Goal: Transaction & Acquisition: Purchase product/service

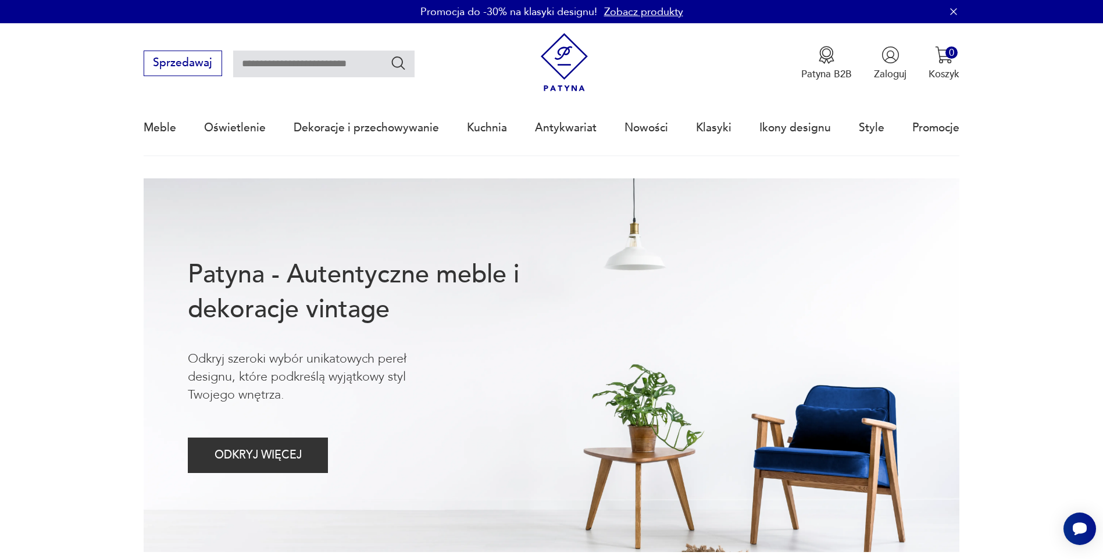
click at [317, 56] on input "text" at bounding box center [323, 64] width 181 height 27
type input "******"
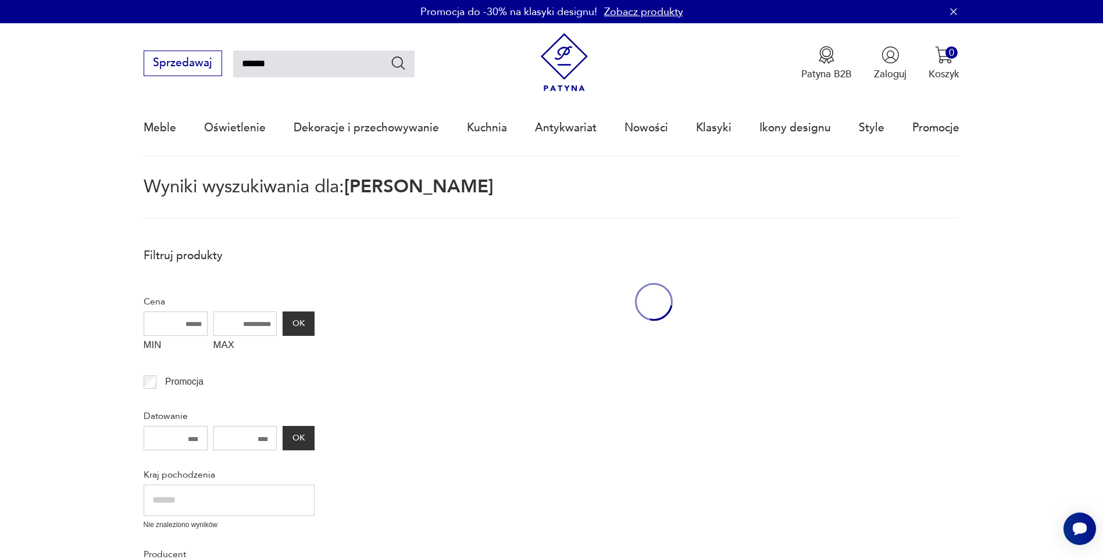
scroll to position [66, 0]
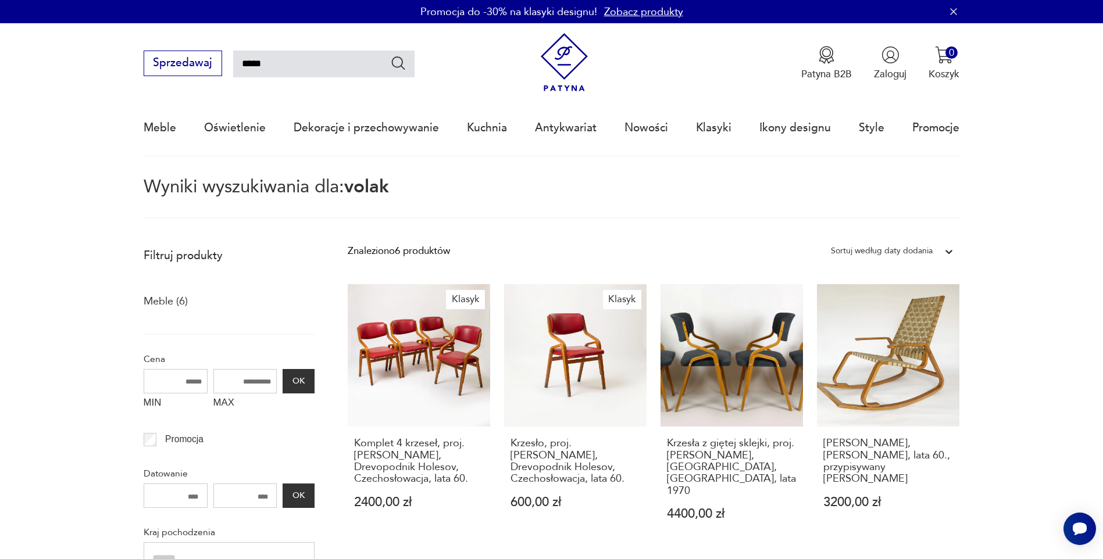
type input "*******"
